Goal: Find specific page/section: Find specific page/section

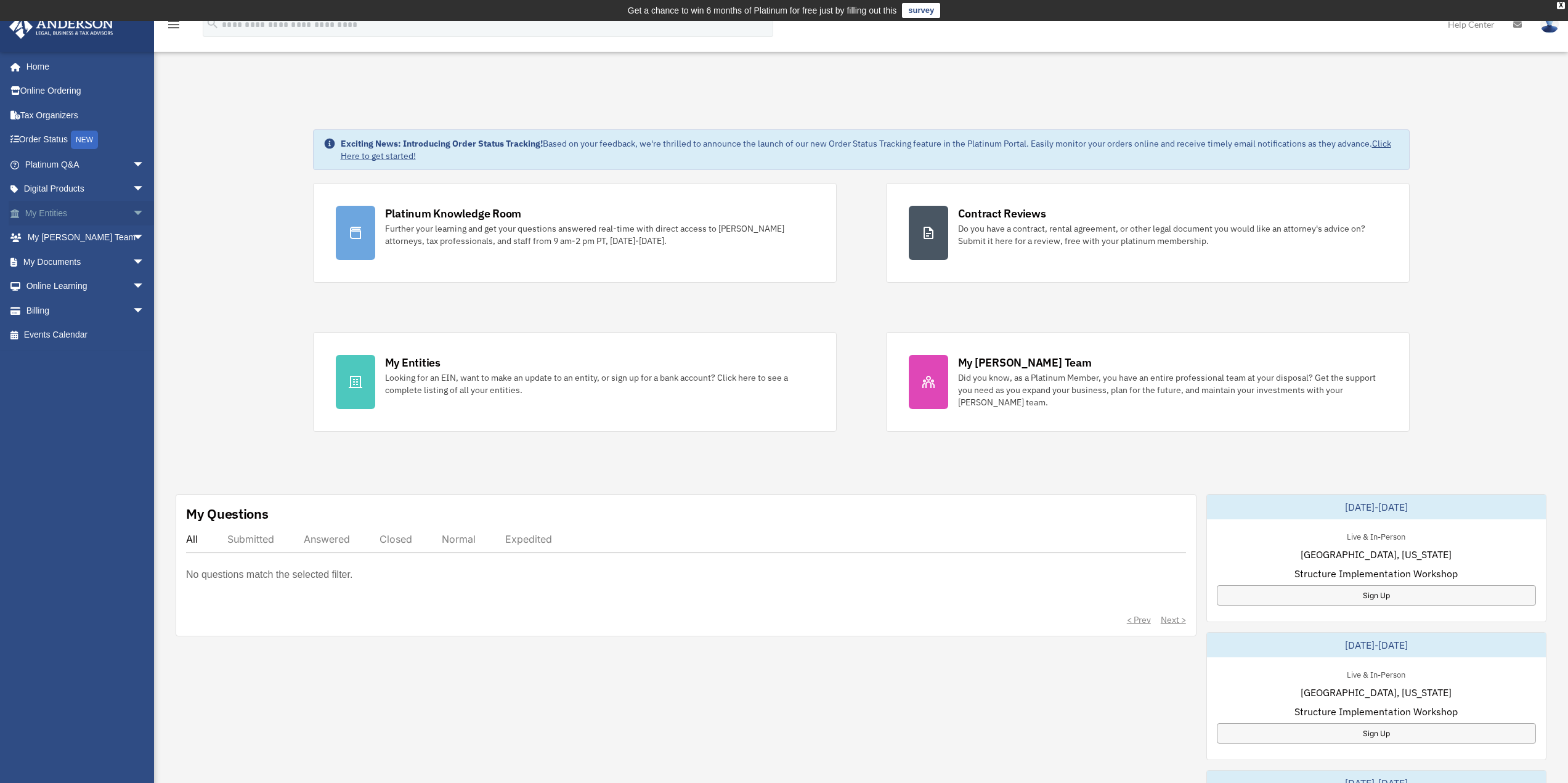
click at [132, 217] on span "arrow_drop_down" at bounding box center [144, 214] width 25 height 25
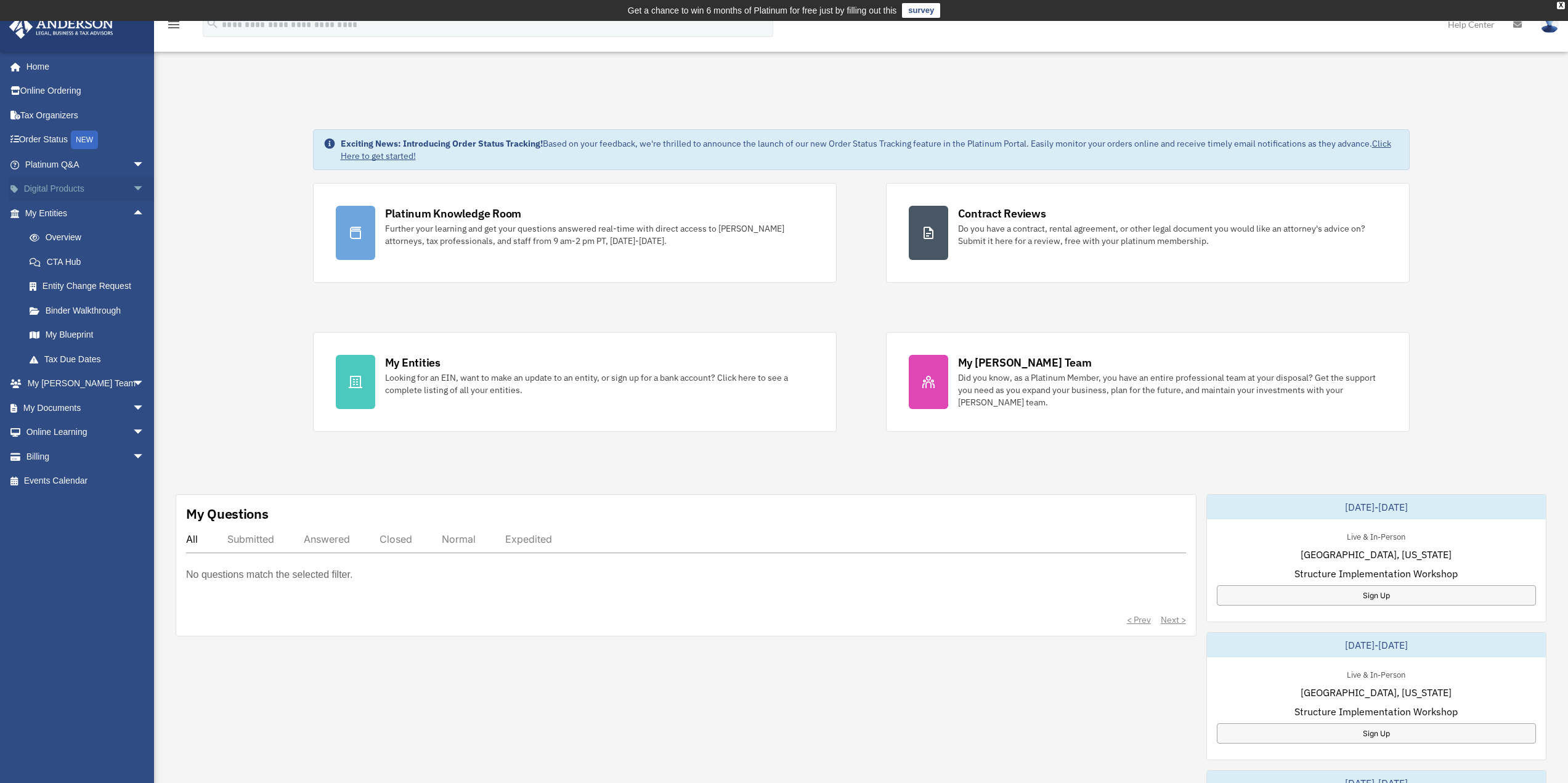
click at [134, 188] on span "arrow_drop_down" at bounding box center [144, 190] width 25 height 25
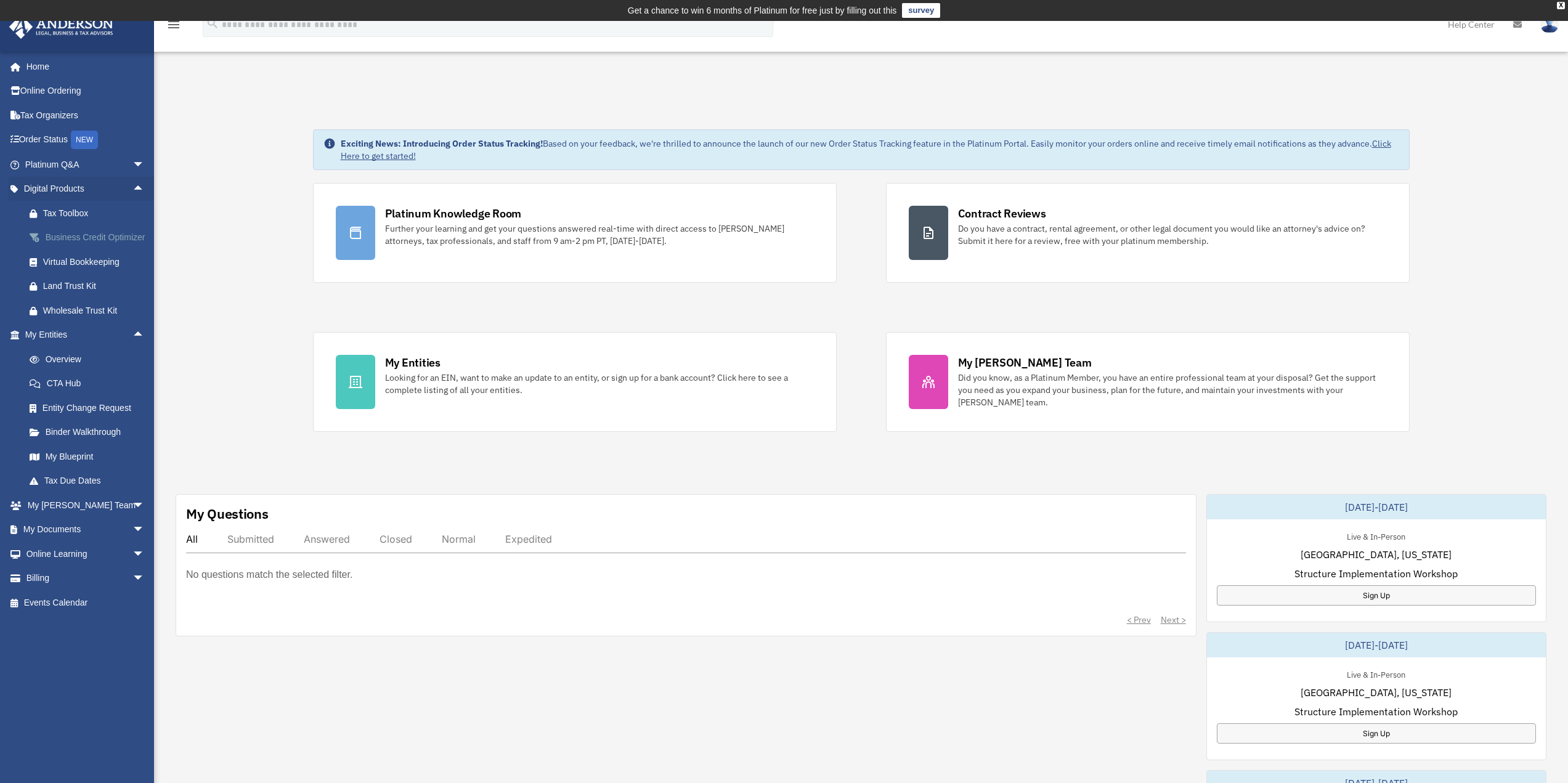
click at [78, 240] on div "Business Credit Optimizer" at bounding box center [96, 238] width 105 height 16
click at [58, 245] on div "Business Credit Optimizer" at bounding box center [96, 238] width 105 height 16
click at [61, 232] on div "Business Credit Optimizer" at bounding box center [96, 238] width 105 height 16
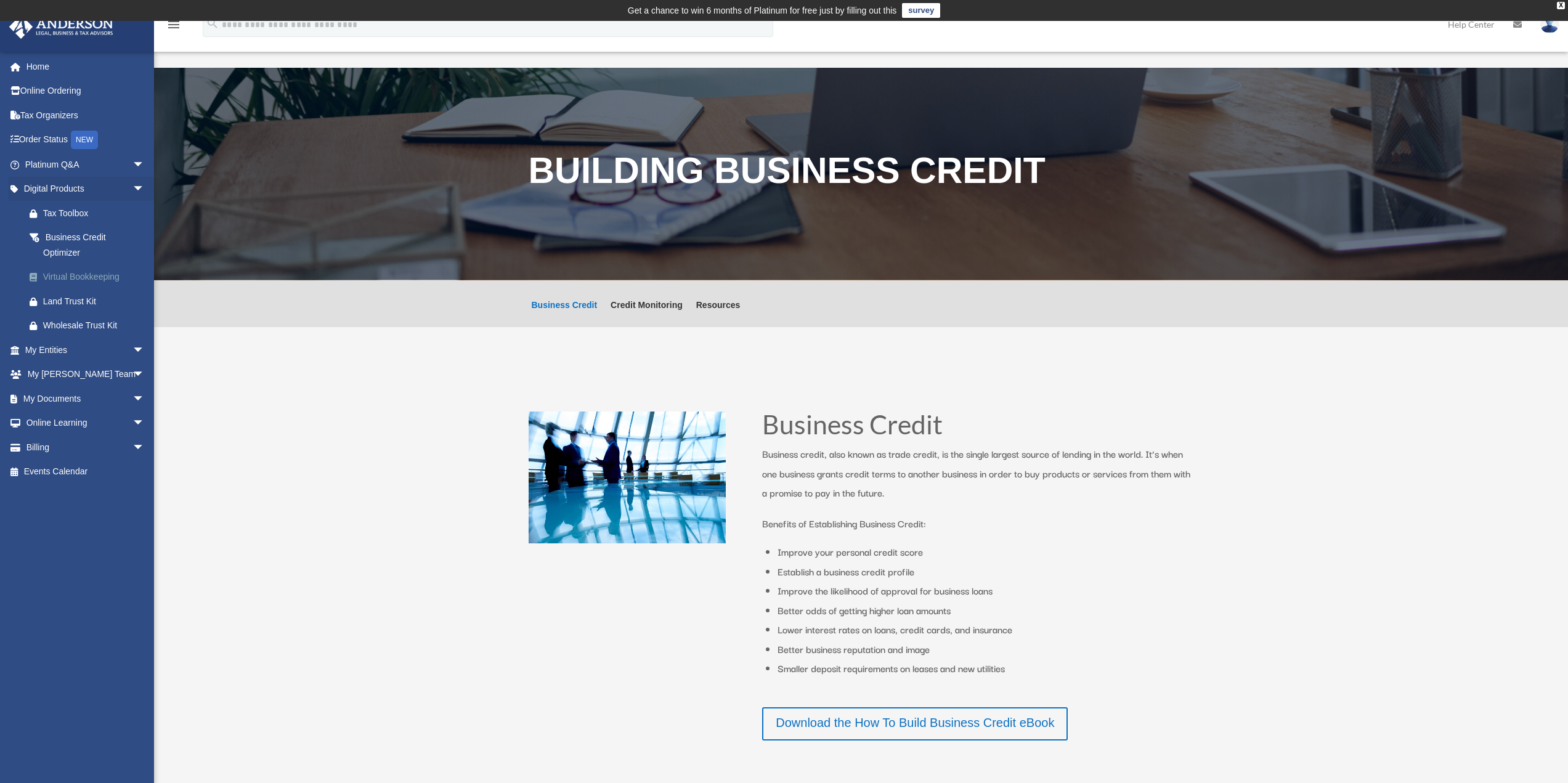
click at [64, 279] on div "Virtual Bookkeeping" at bounding box center [96, 276] width 105 height 16
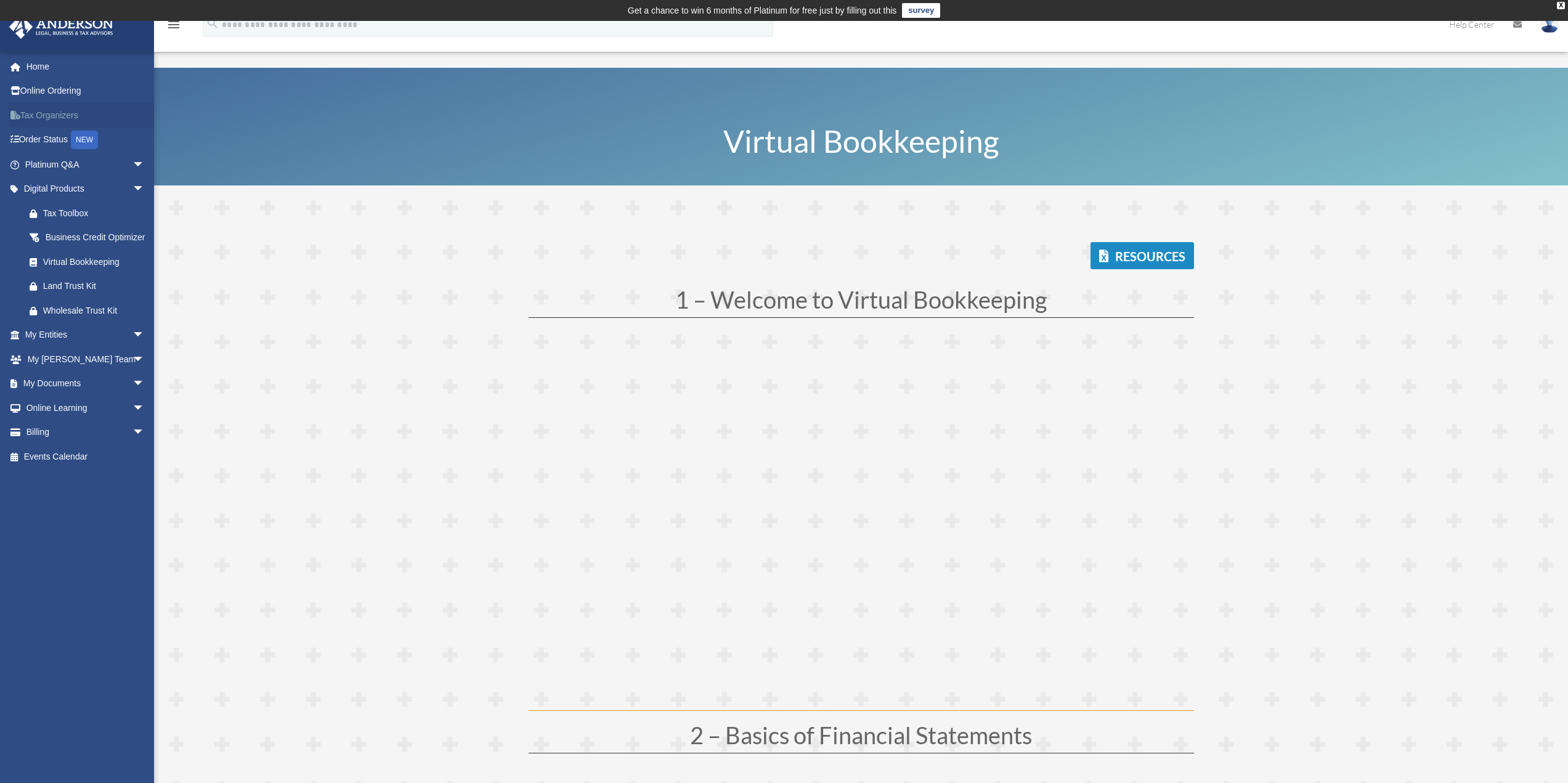
click at [69, 117] on link "Tax Organizers" at bounding box center [86, 115] width 155 height 25
